Goal: Book appointment/travel/reservation

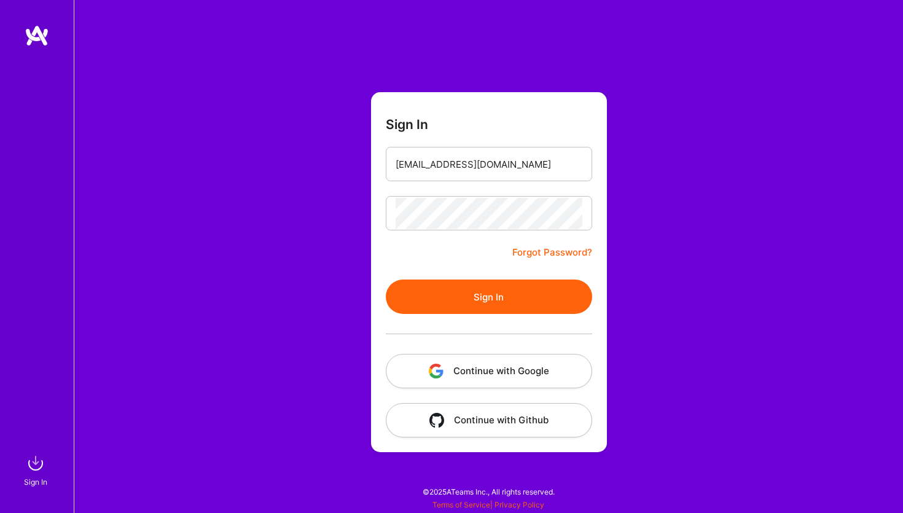
type input "[EMAIL_ADDRESS][DOMAIN_NAME]"
click at [461, 300] on button "Sign In" at bounding box center [489, 297] width 206 height 34
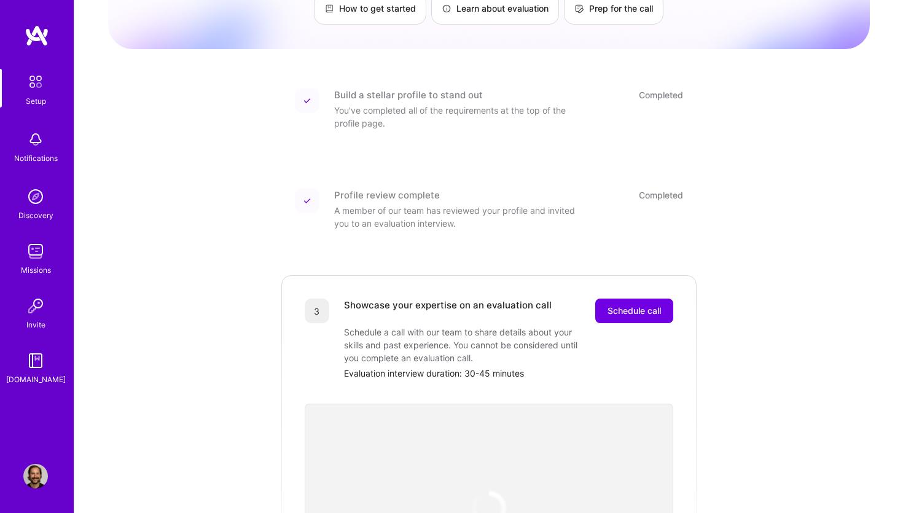
scroll to position [161, 0]
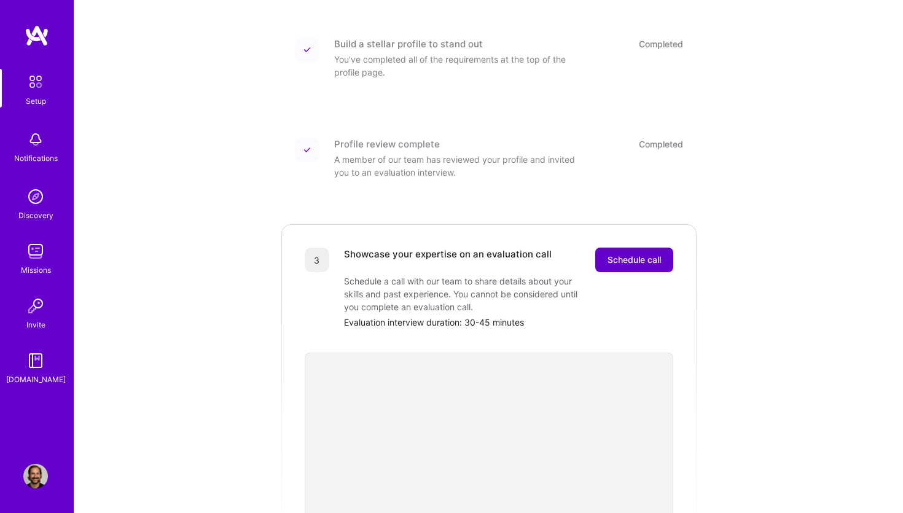
click at [640, 254] on span "Schedule call" at bounding box center [634, 260] width 53 height 12
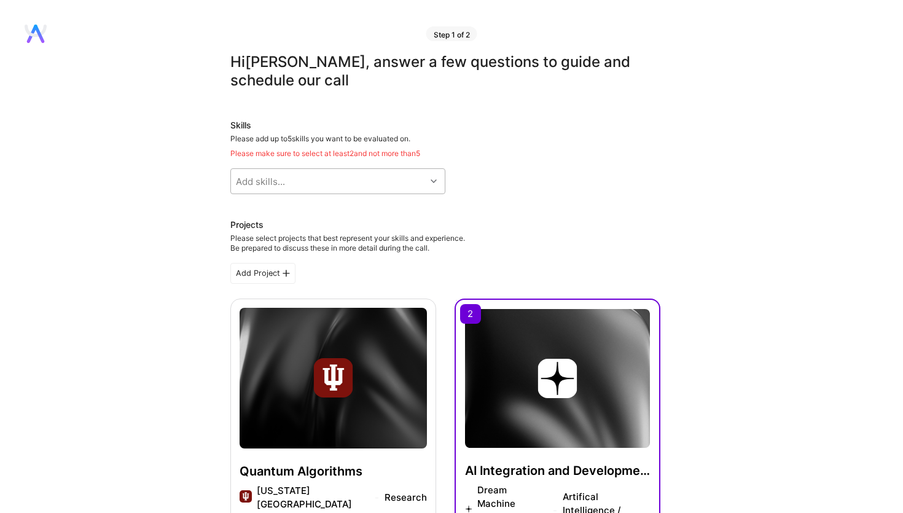
click at [441, 181] on div at bounding box center [435, 181] width 19 height 16
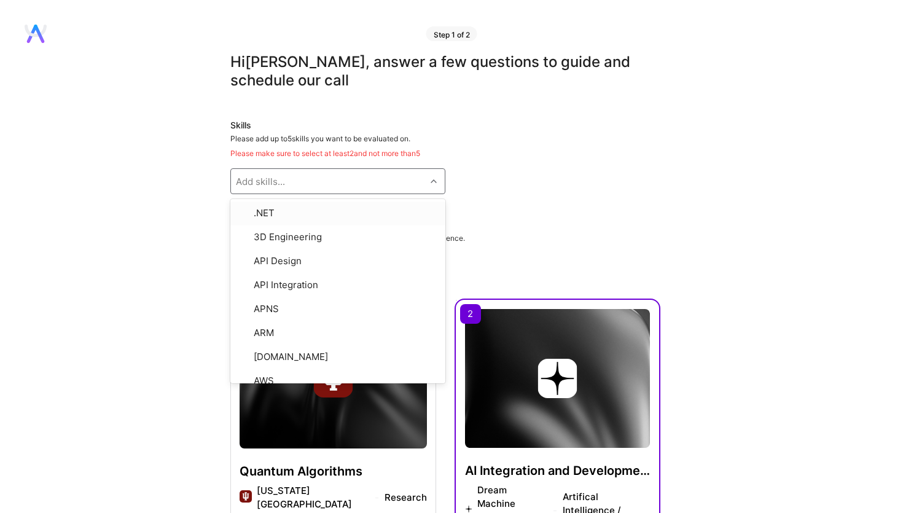
click at [510, 184] on div "Skills Please add up to 5 skills you want to be evaluated on. Please make sure …" at bounding box center [445, 156] width 430 height 75
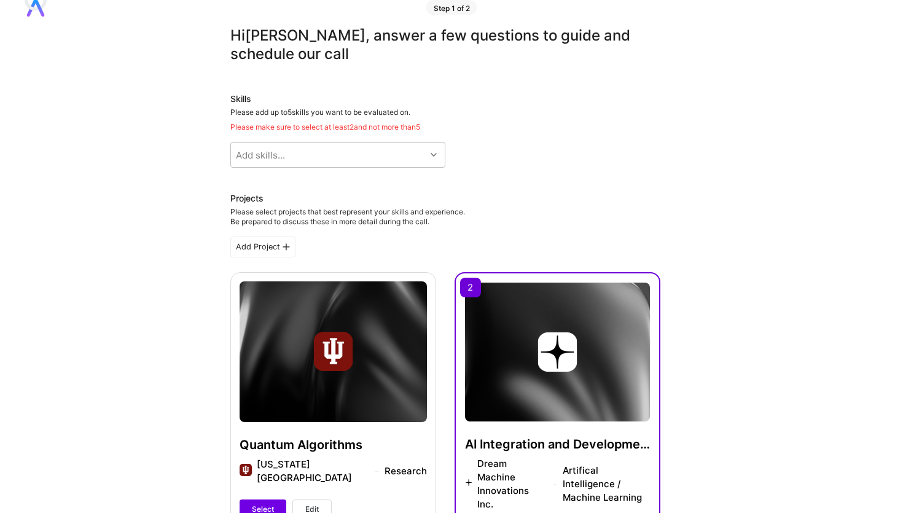
scroll to position [25, 0]
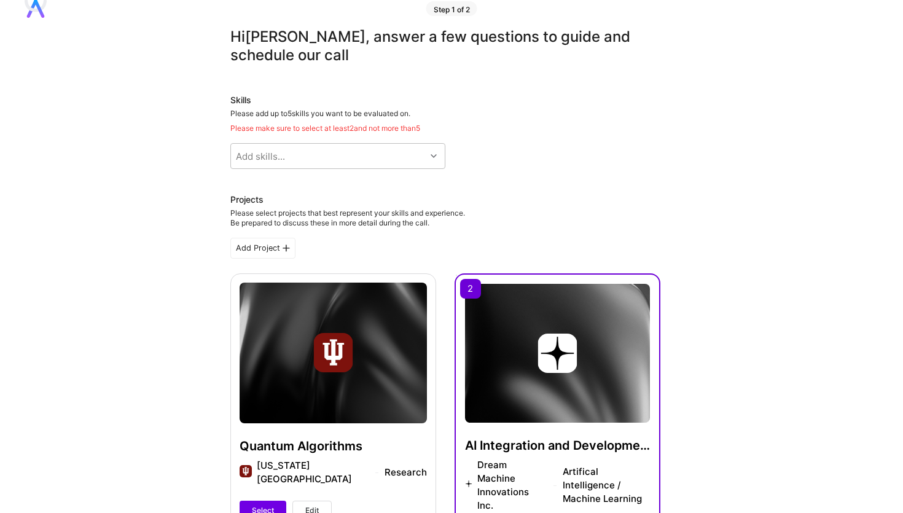
click at [383, 312] on div "Quantum Algorithms Indiana University Research Select Edit" at bounding box center [333, 404] width 206 height 262
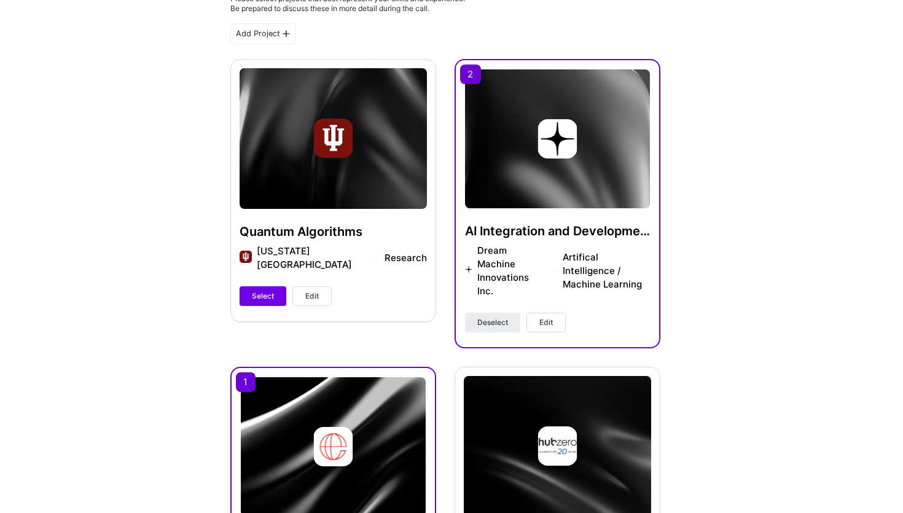
scroll to position [243, 0]
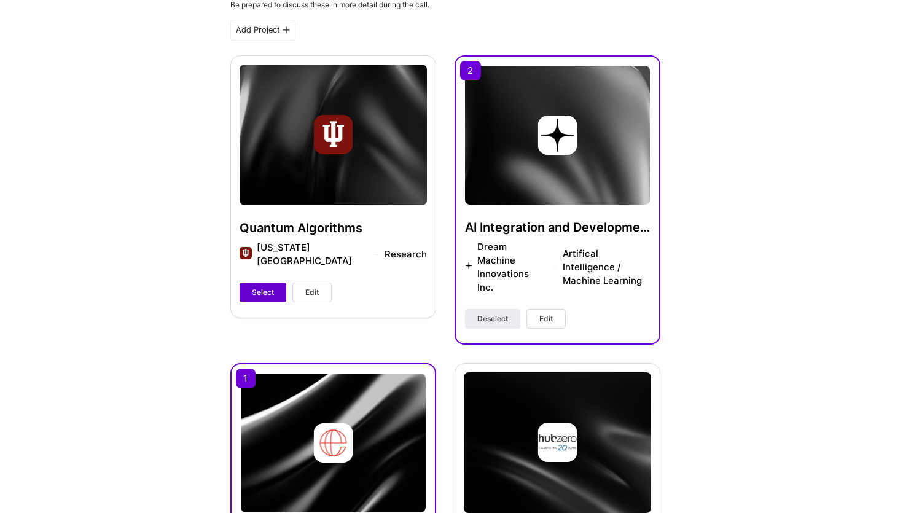
click at [258, 287] on span "Select" at bounding box center [263, 292] width 22 height 11
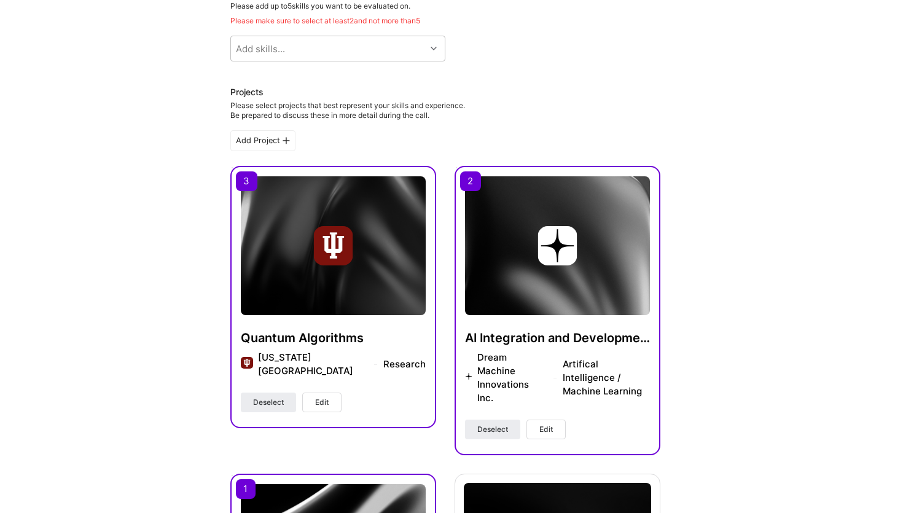
scroll to position [0, 0]
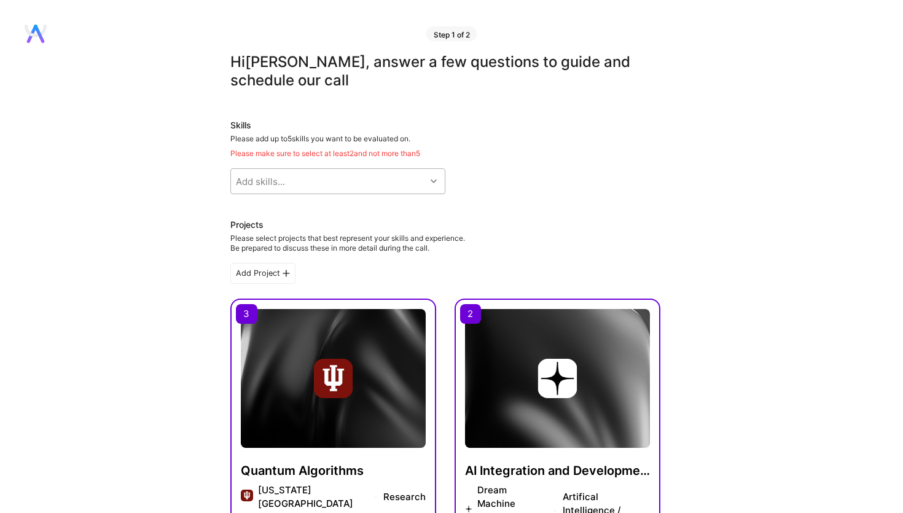
click at [433, 182] on icon at bounding box center [434, 181] width 6 height 6
type input "python"
click at [245, 216] on input "checkbox" at bounding box center [244, 214] width 9 height 9
checkbox input "true"
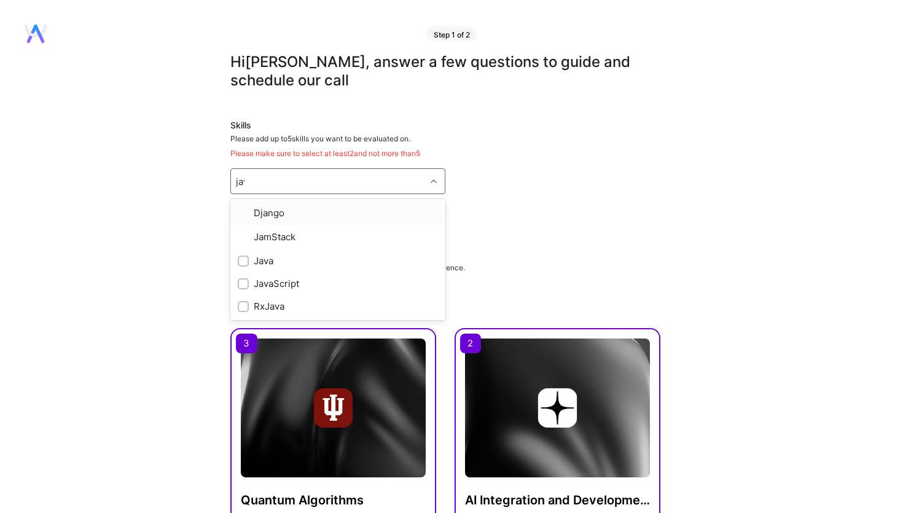
type input "java"
click at [244, 237] on input "checkbox" at bounding box center [244, 236] width 9 height 9
checkbox input "true"
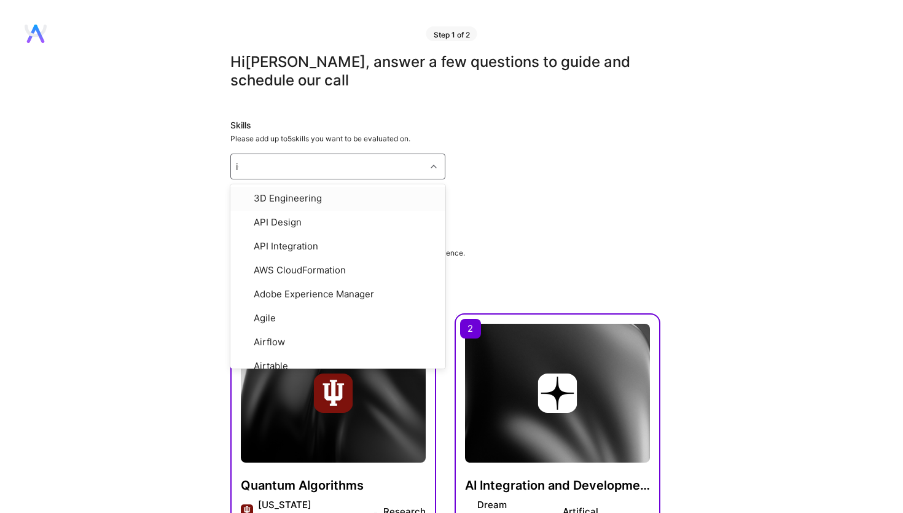
type input "iOS"
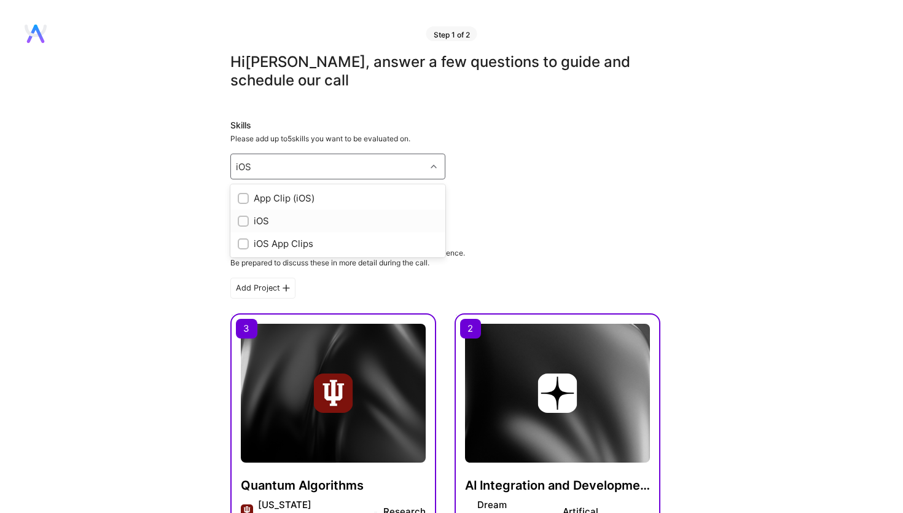
click at [243, 226] on div at bounding box center [243, 221] width 11 height 11
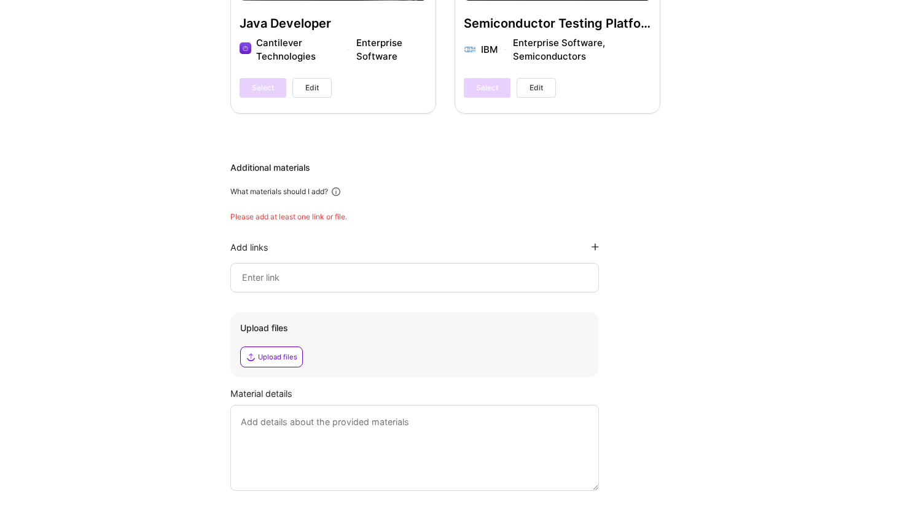
scroll to position [2002, 0]
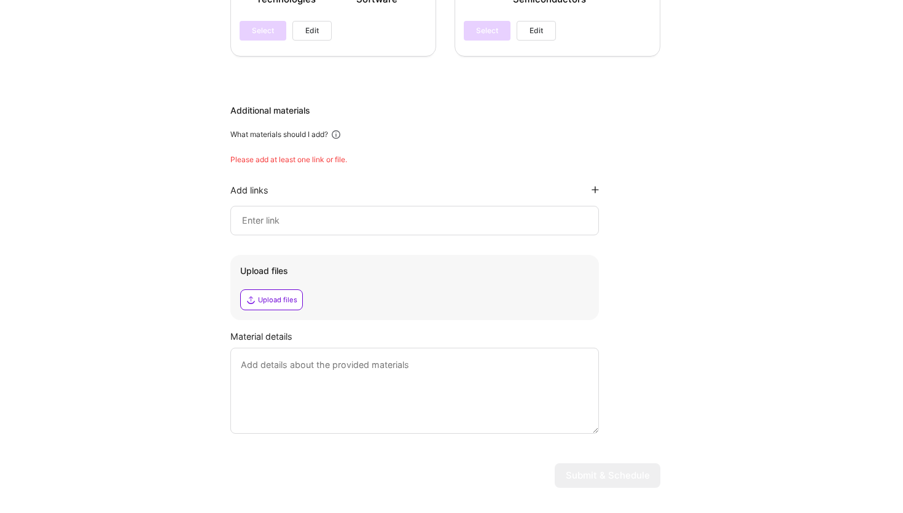
click at [594, 186] on icon at bounding box center [595, 189] width 7 height 7
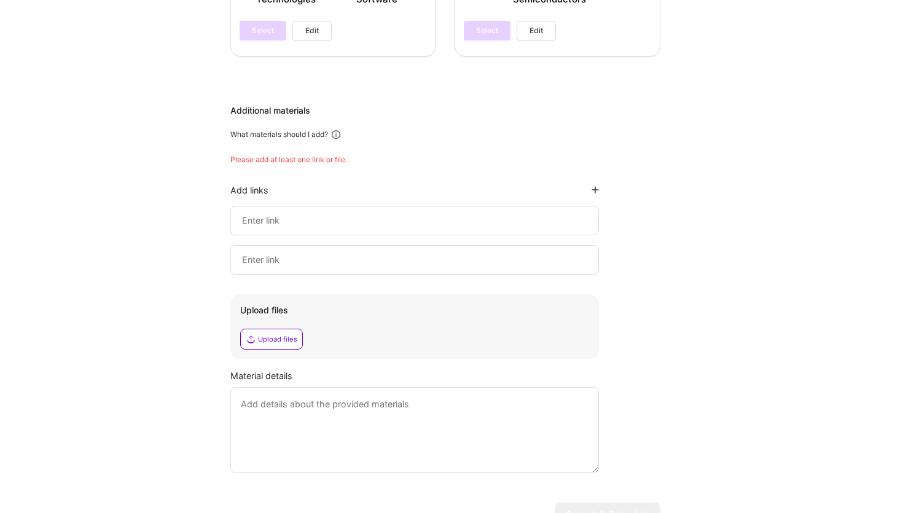
click at [573, 253] on input at bounding box center [415, 260] width 348 height 15
click at [563, 213] on input at bounding box center [415, 220] width 348 height 15
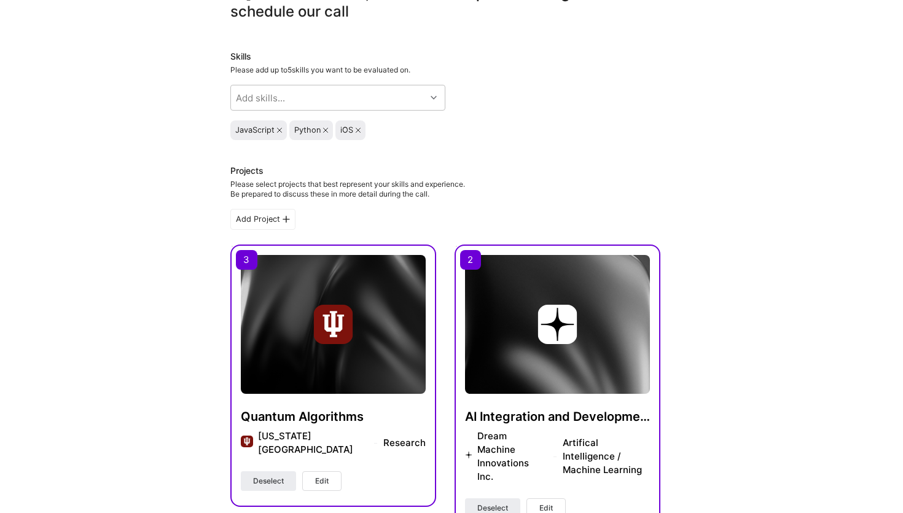
scroll to position [0, 0]
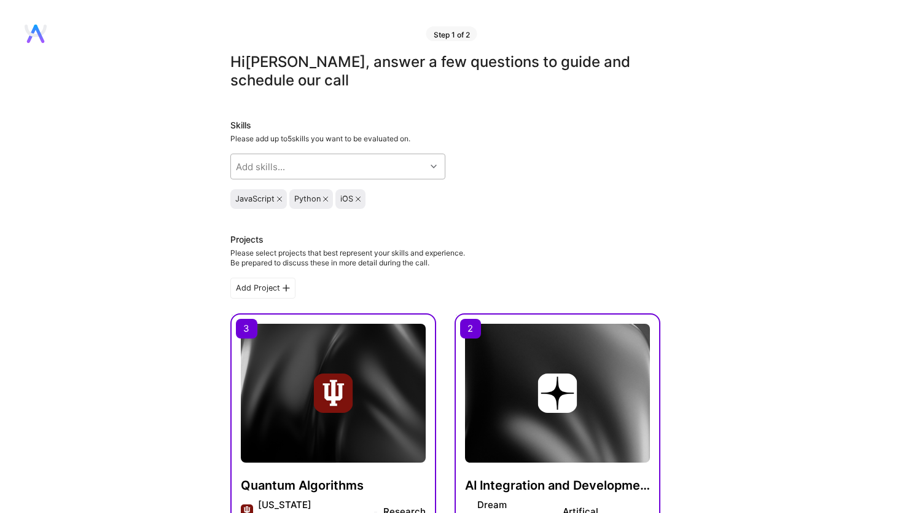
click at [434, 167] on icon at bounding box center [434, 166] width 6 height 6
type input "hask"
click at [245, 197] on input "checkbox" at bounding box center [244, 199] width 9 height 9
checkbox input "true"
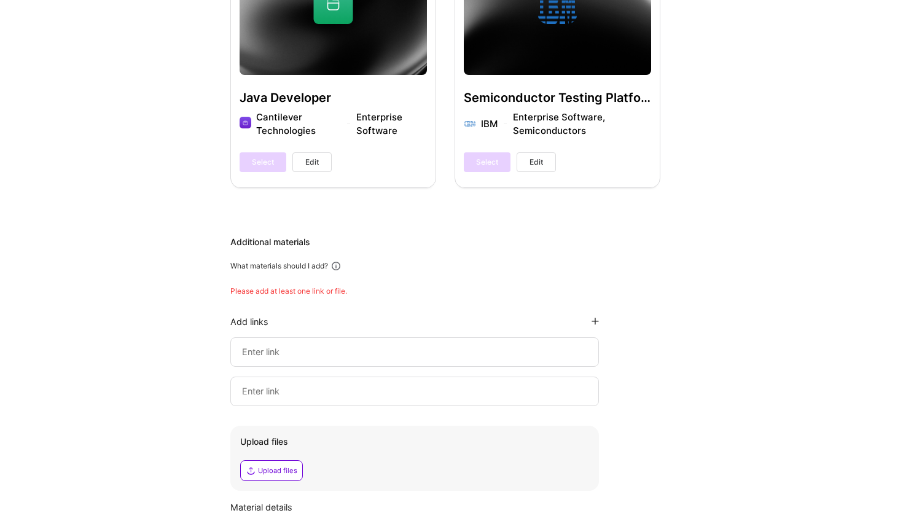
scroll to position [2041, 0]
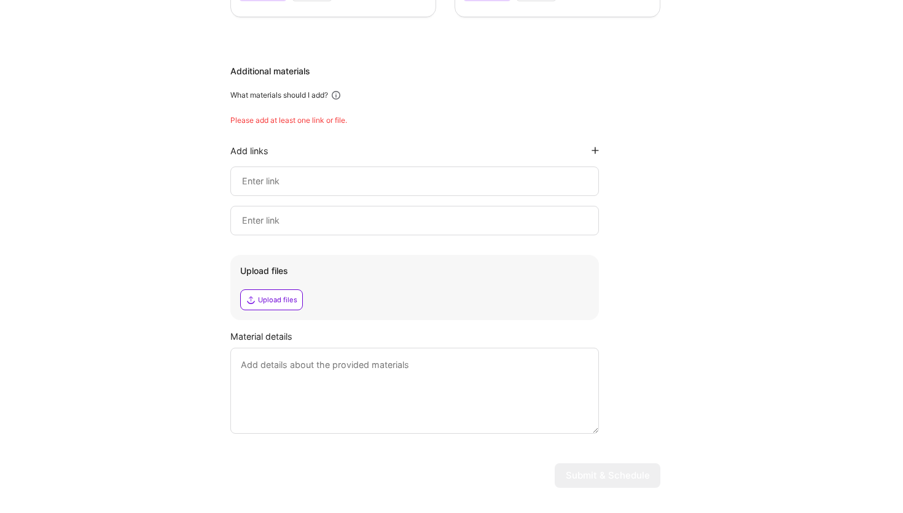
click at [267, 174] on input at bounding box center [415, 181] width 348 height 15
paste input "https://github.com/datafatmunger/pennylane_metal"
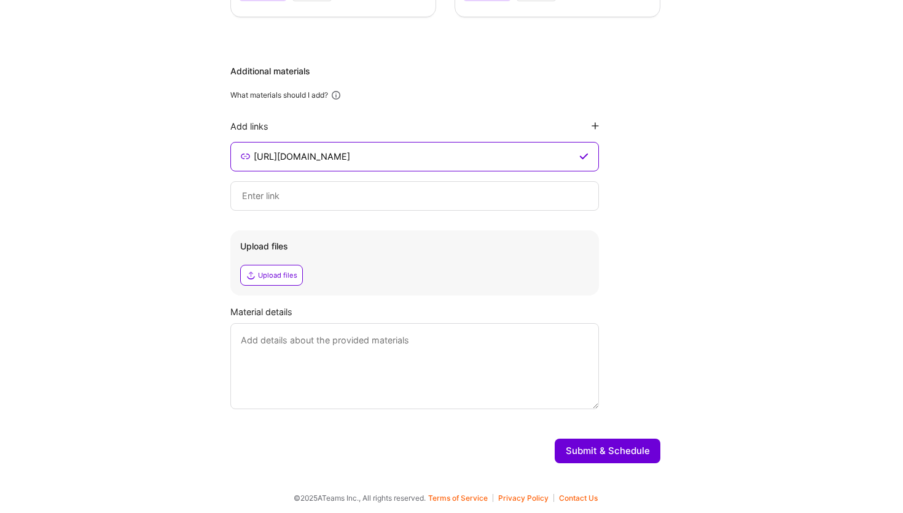
scroll to position [2017, 0]
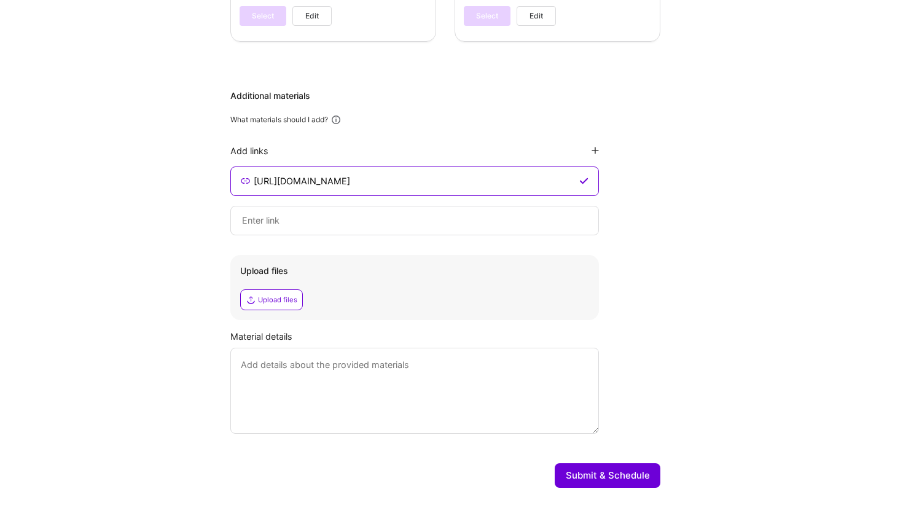
type input "https://github.com/datafatmunger/pennylane_metal"
click at [630, 463] on button "Submit & Schedule" at bounding box center [608, 475] width 106 height 25
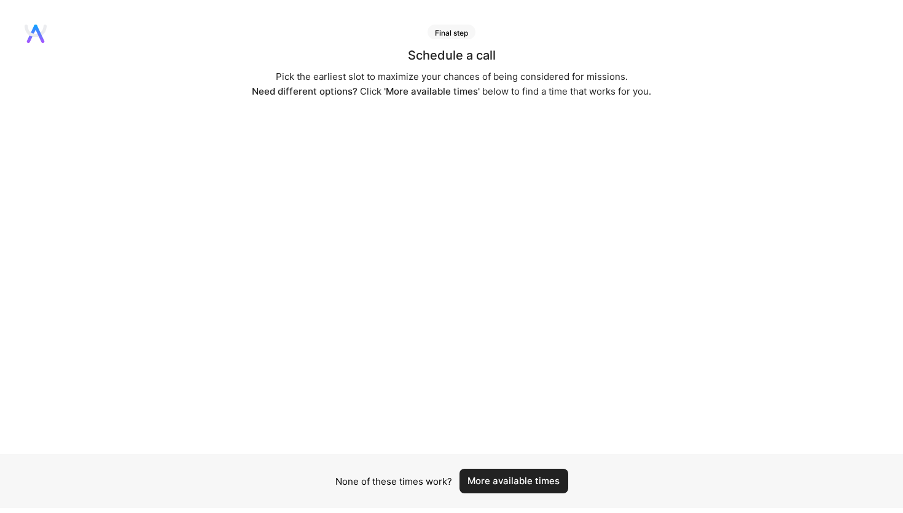
click at [552, 482] on button "More available times" at bounding box center [514, 481] width 109 height 25
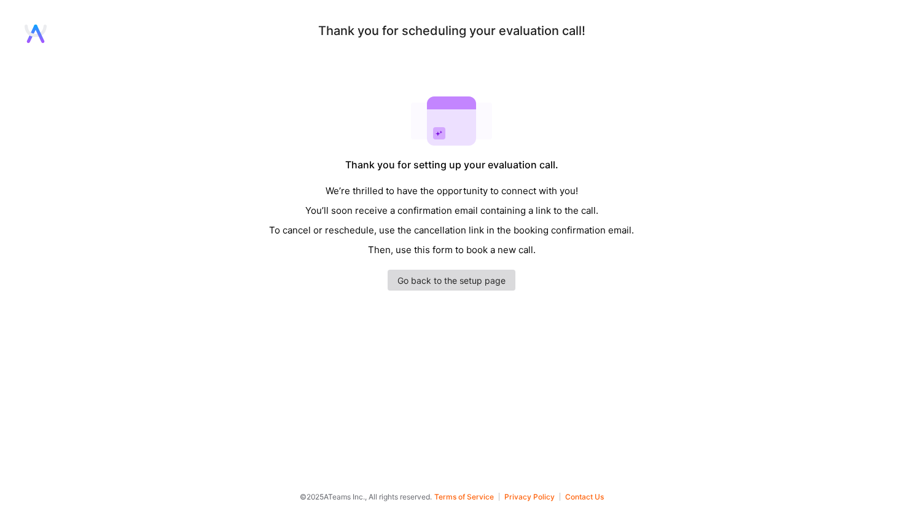
click at [482, 286] on link "Go back to the setup page" at bounding box center [452, 280] width 128 height 21
